Goal: Complete application form

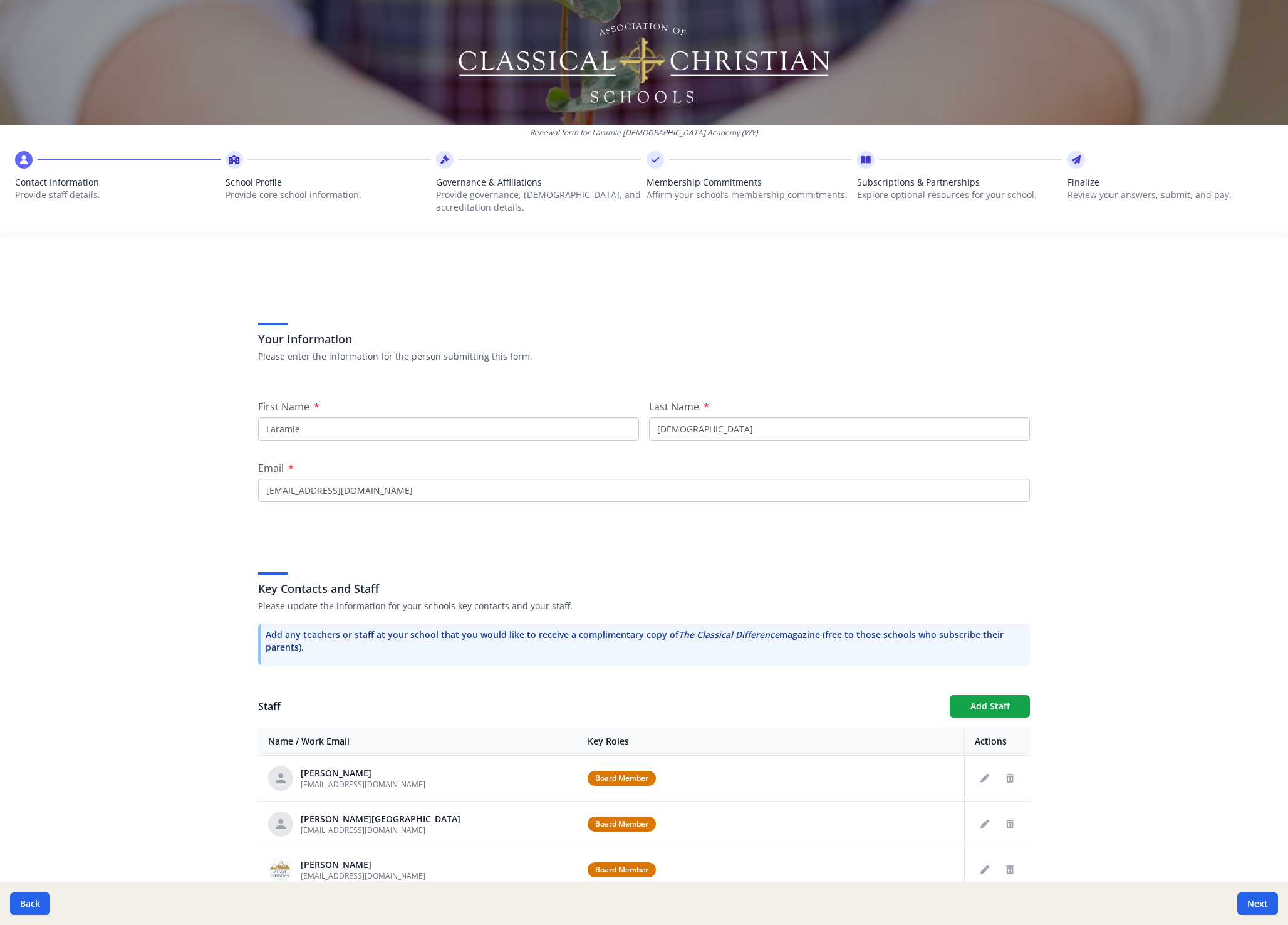
scroll to position [245, 0]
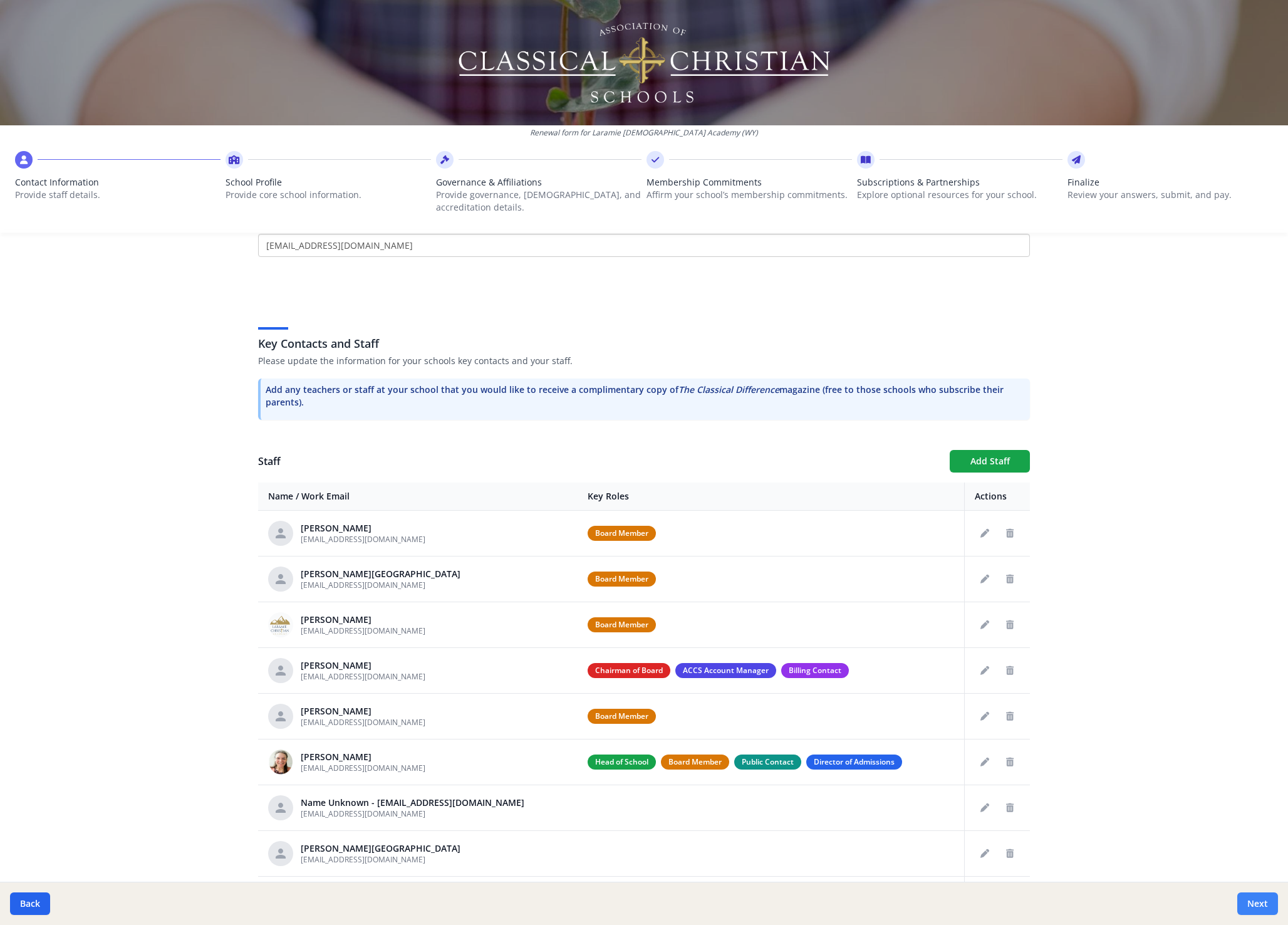
click at [1265, 901] on button "Next" at bounding box center [1257, 903] width 41 height 23
type input "(307) 222-2425"
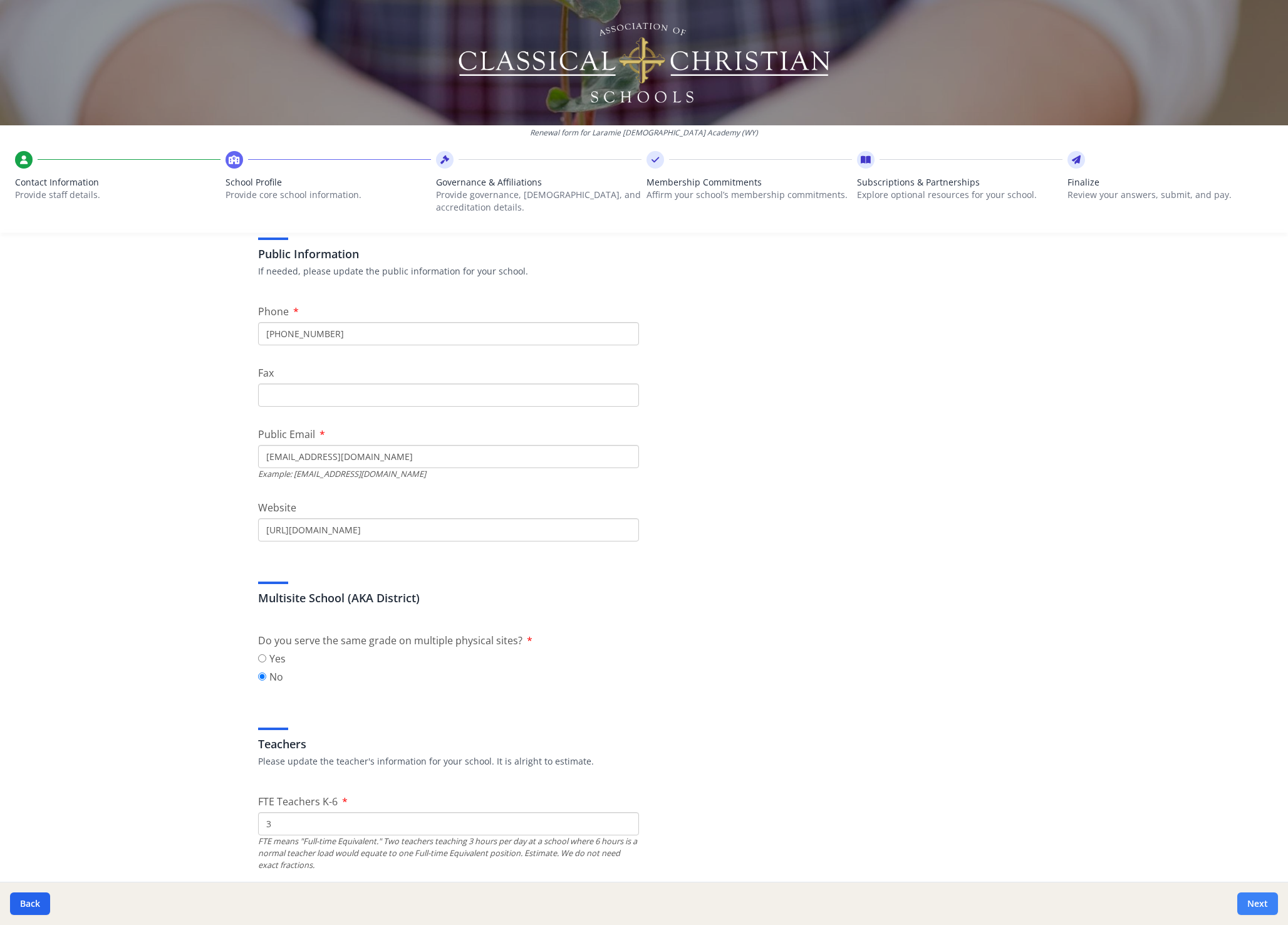
click at [1265, 902] on button "Next" at bounding box center [1257, 903] width 41 height 23
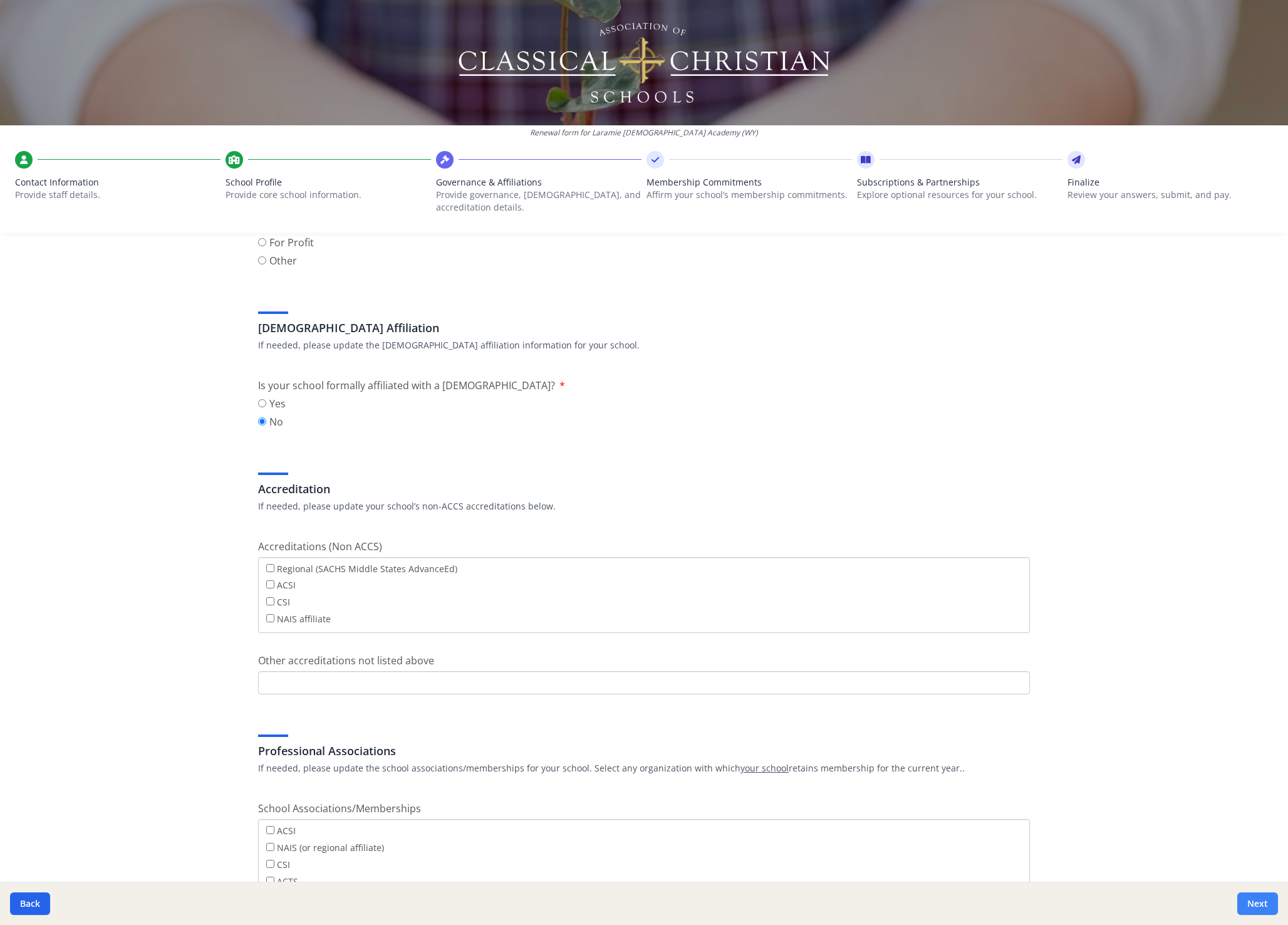
click at [1265, 902] on button "Next" at bounding box center [1257, 903] width 41 height 23
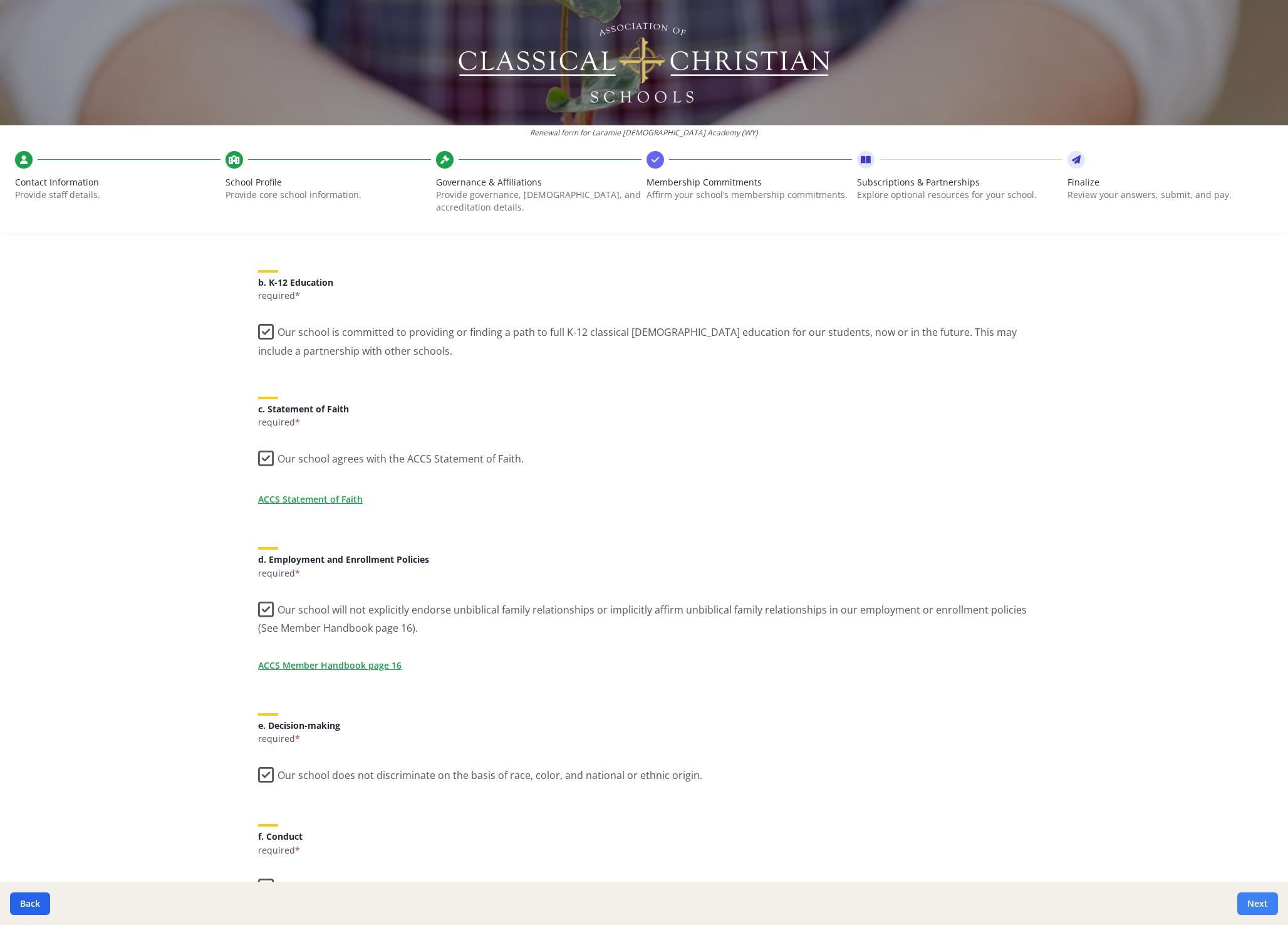
click at [1265, 902] on button "Next" at bounding box center [1257, 903] width 41 height 23
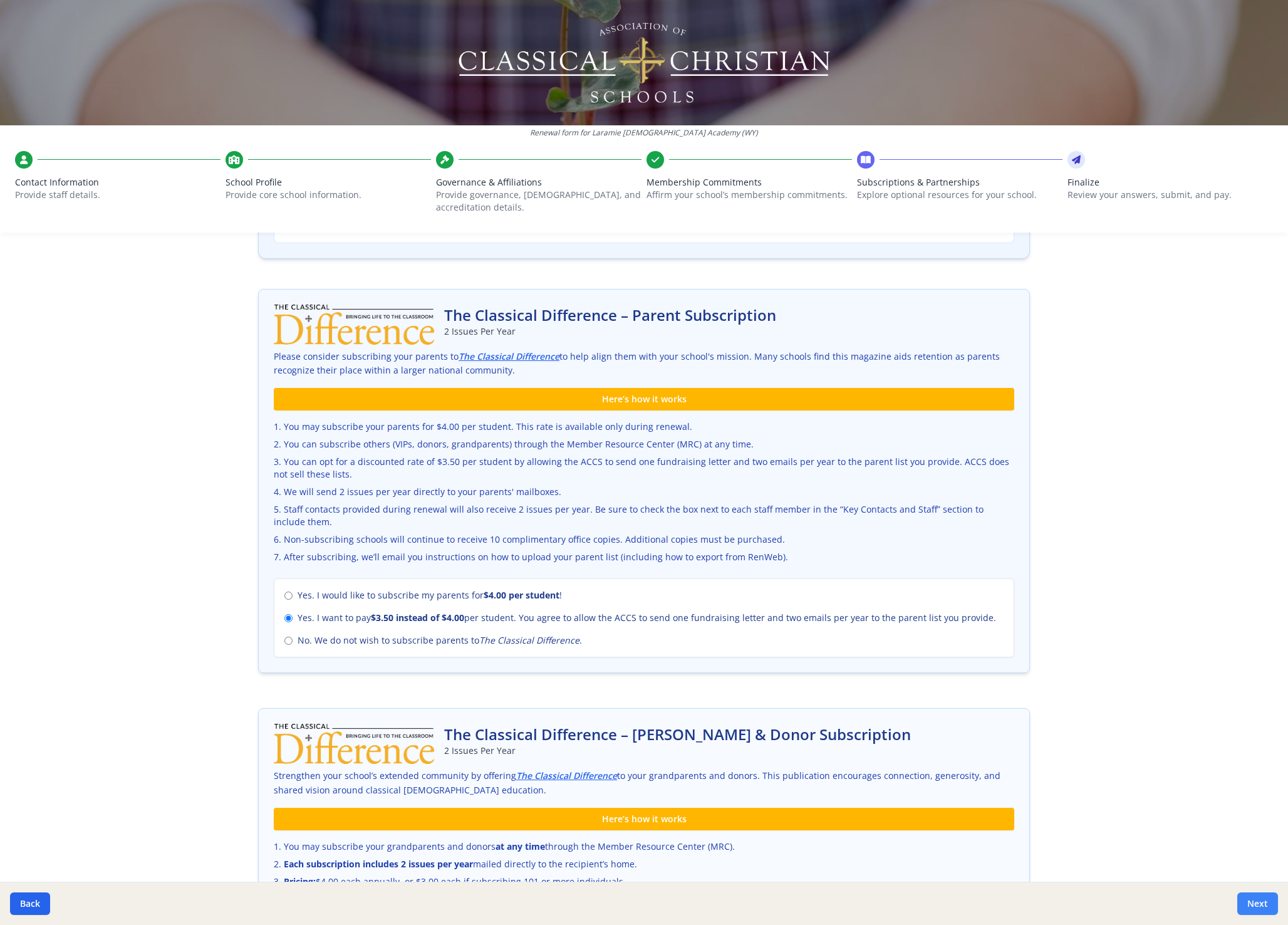
click at [1265, 902] on button "Next" at bounding box center [1257, 903] width 41 height 23
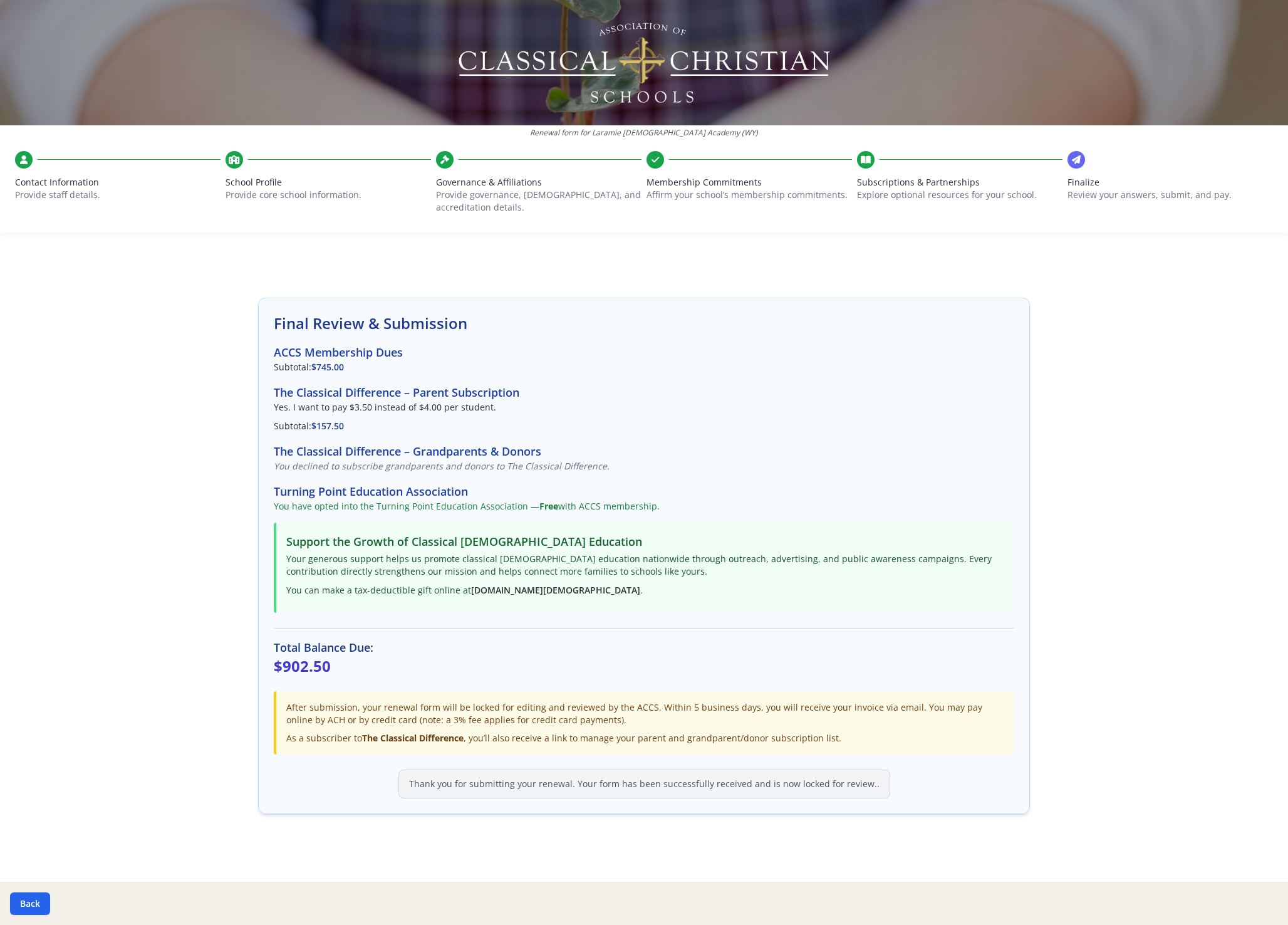
scroll to position [0, 0]
